Goal: Check status

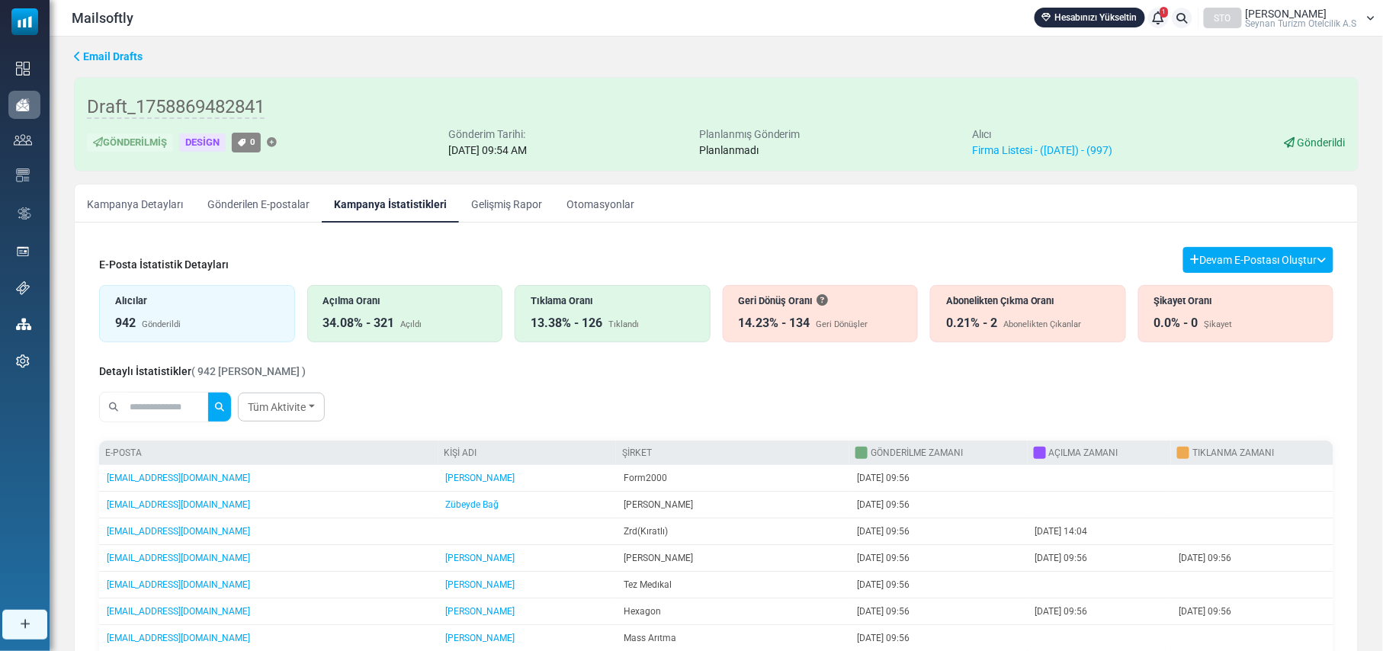
click at [1040, 302] on div "Abonelikten Çıkma Oranı" at bounding box center [1028, 301] width 164 height 14
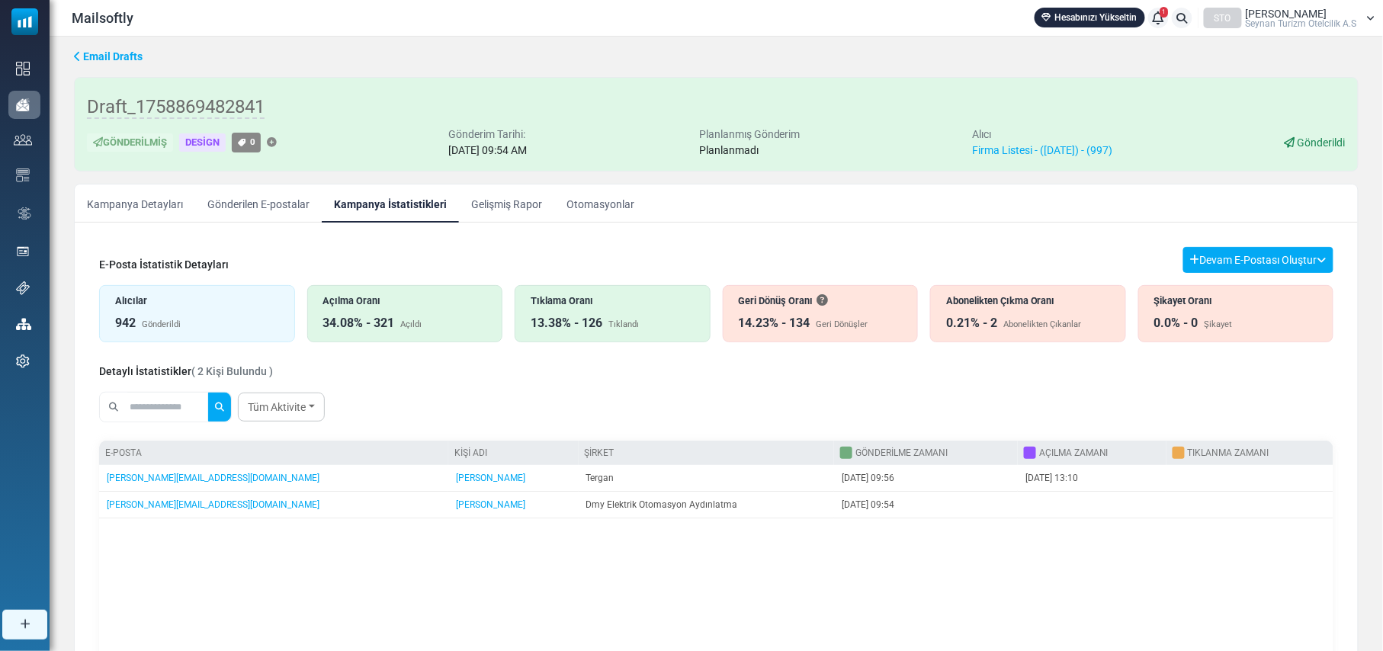
click at [194, 314] on div "Alıcılar 942 Gönderildi" at bounding box center [197, 313] width 196 height 57
